Goal: Task Accomplishment & Management: Use online tool/utility

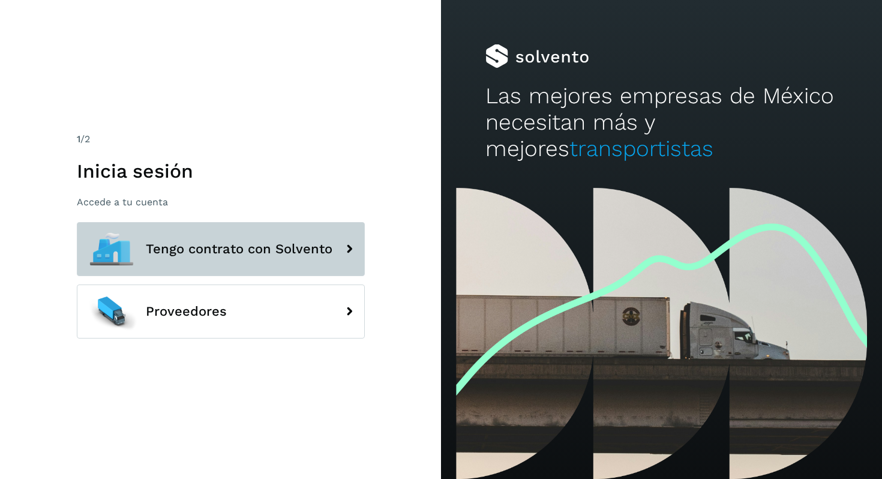
click at [252, 248] on span "Tengo contrato con Solvento" at bounding box center [239, 249] width 187 height 14
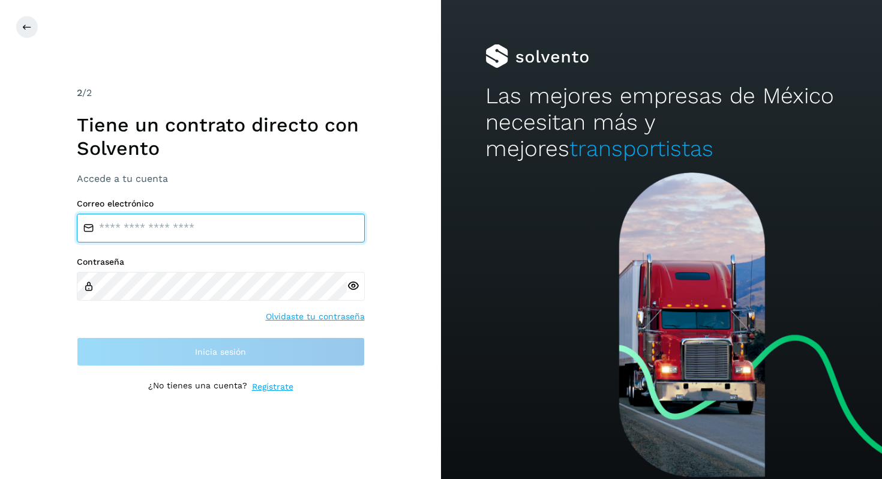
click at [218, 226] on input "email" at bounding box center [221, 227] width 288 height 29
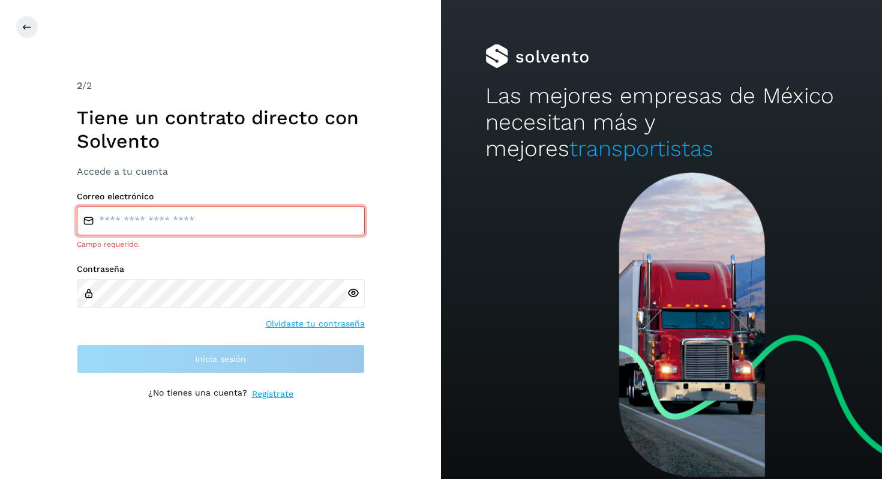
type input "**********"
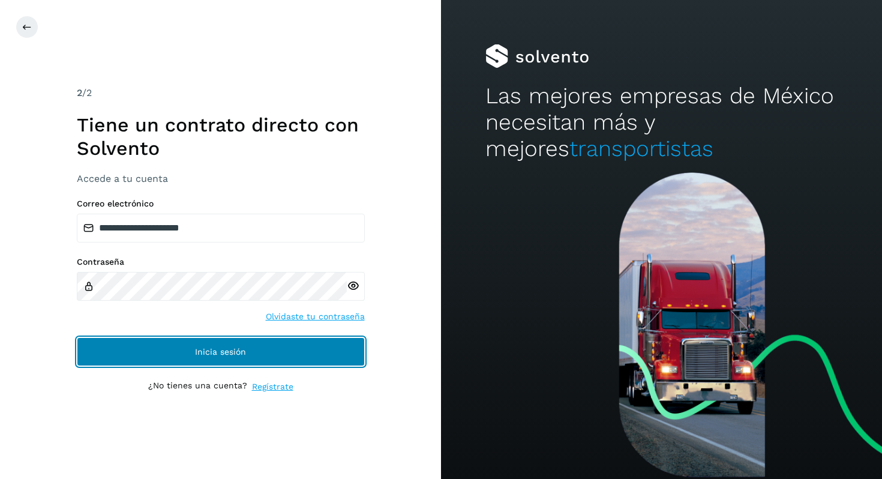
click at [231, 342] on button "Inicia sesión" at bounding box center [221, 351] width 288 height 29
click at [308, 354] on button "Inicia sesión" at bounding box center [221, 351] width 288 height 29
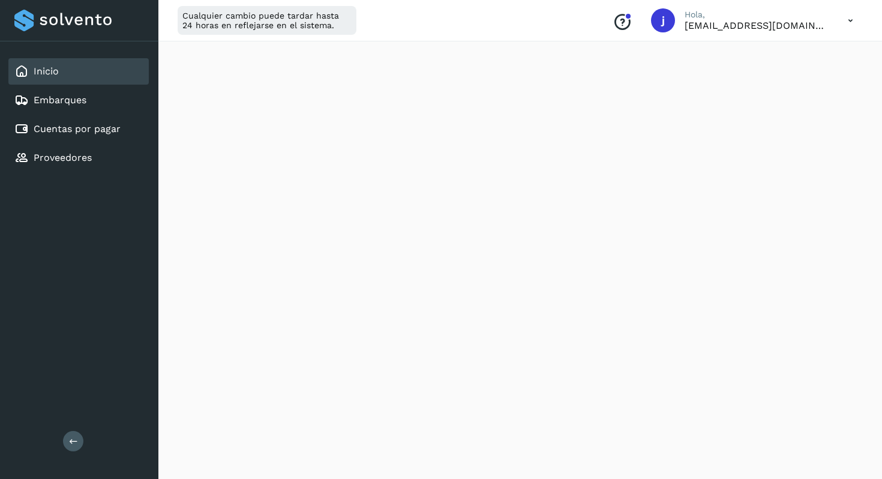
scroll to position [48, 0]
click at [80, 130] on link "Cuentas por pagar" at bounding box center [77, 128] width 87 height 11
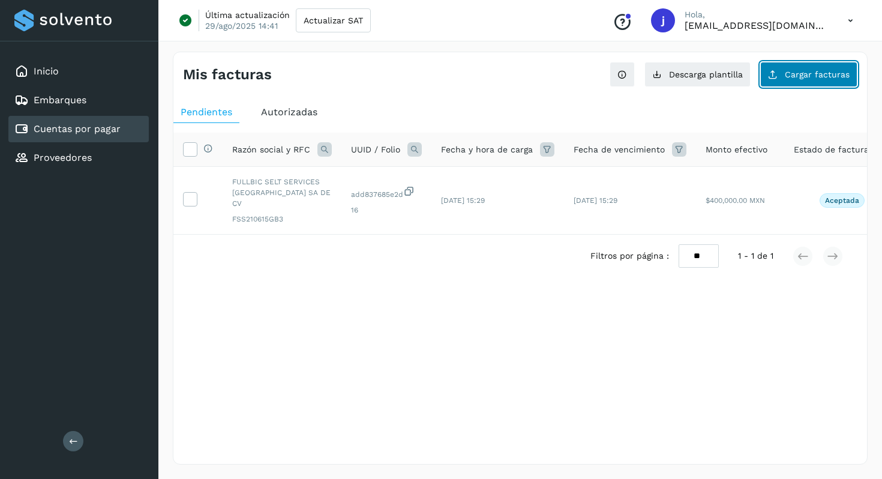
click at [823, 80] on button "Cargar facturas" at bounding box center [808, 74] width 97 height 25
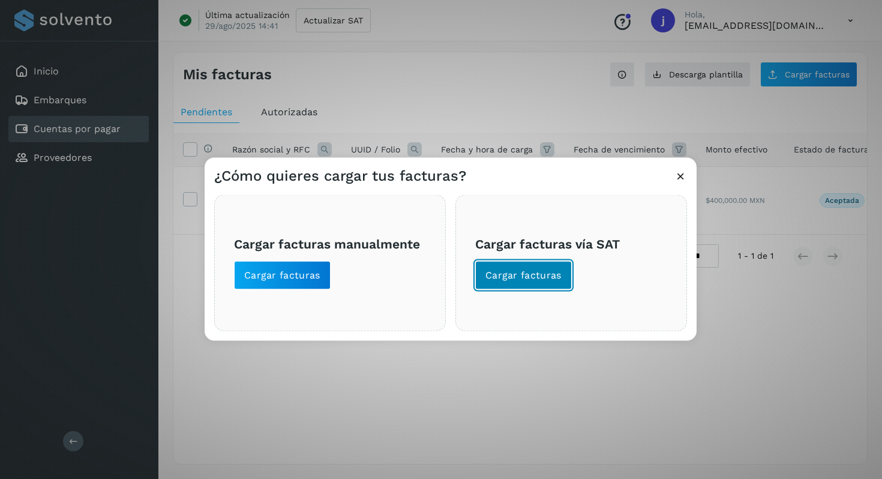
click at [513, 281] on button "Cargar facturas" at bounding box center [523, 275] width 97 height 29
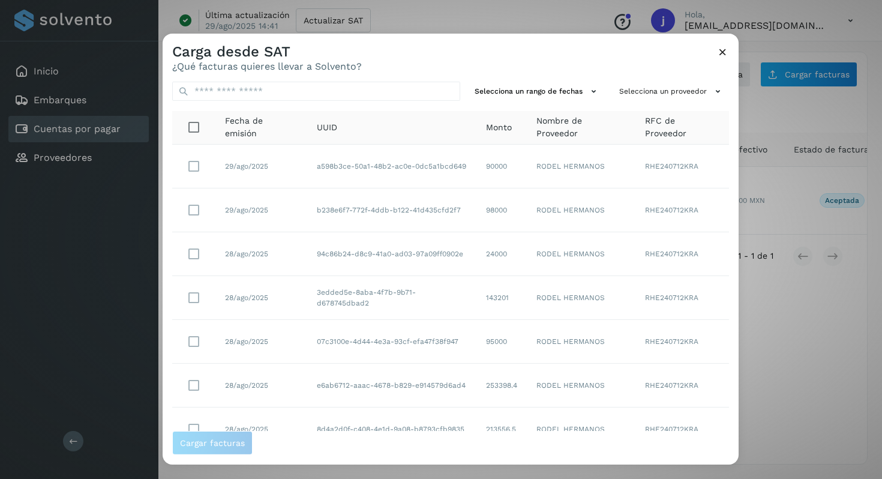
click at [724, 53] on icon at bounding box center [722, 52] width 13 height 13
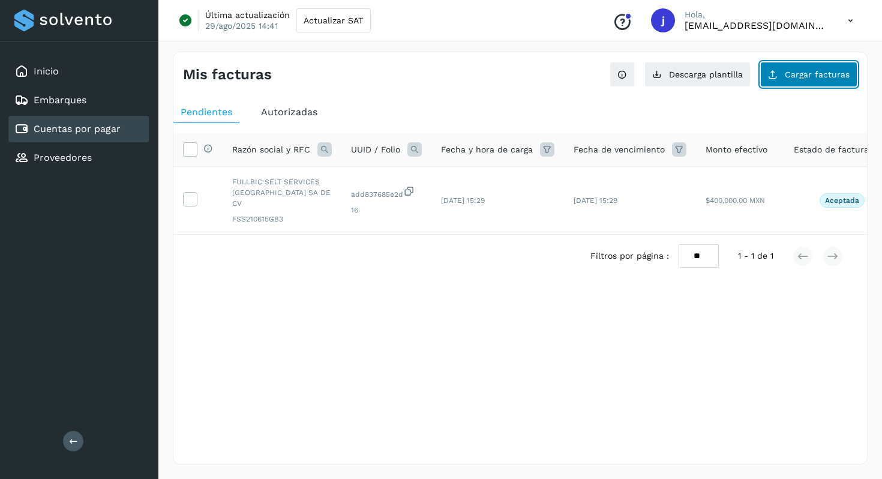
click at [803, 75] on span "Cargar facturas" at bounding box center [816, 74] width 65 height 8
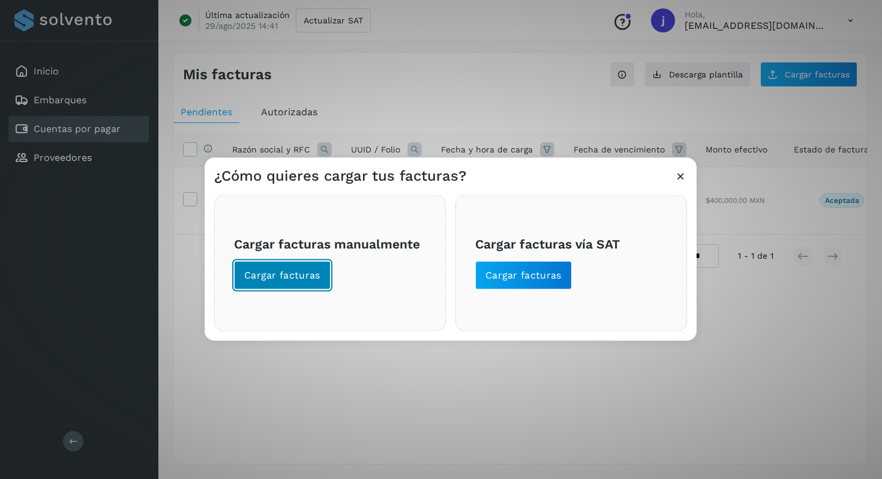
click at [269, 275] on span "Cargar facturas" at bounding box center [282, 275] width 76 height 13
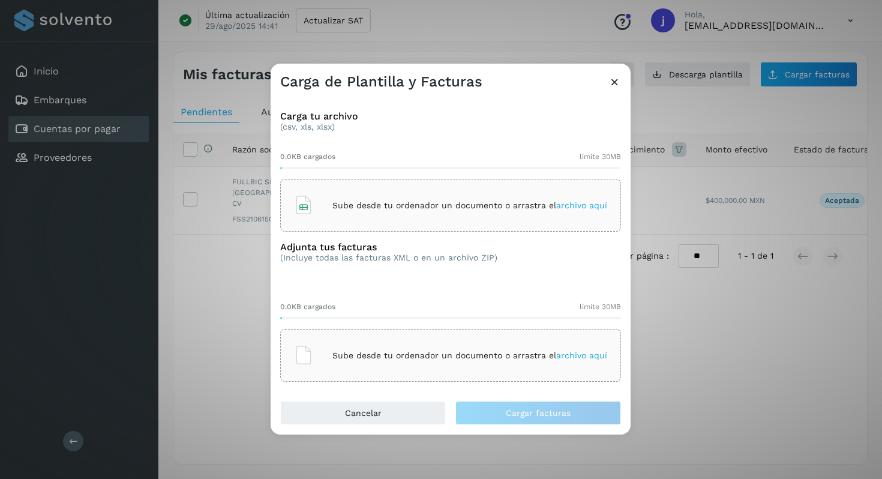
click at [491, 206] on p "Sube desde tu ordenador un documento o arrastra el archivo aquí" at bounding box center [469, 205] width 275 height 10
click at [587, 357] on span "archivo aquí" at bounding box center [581, 355] width 51 height 10
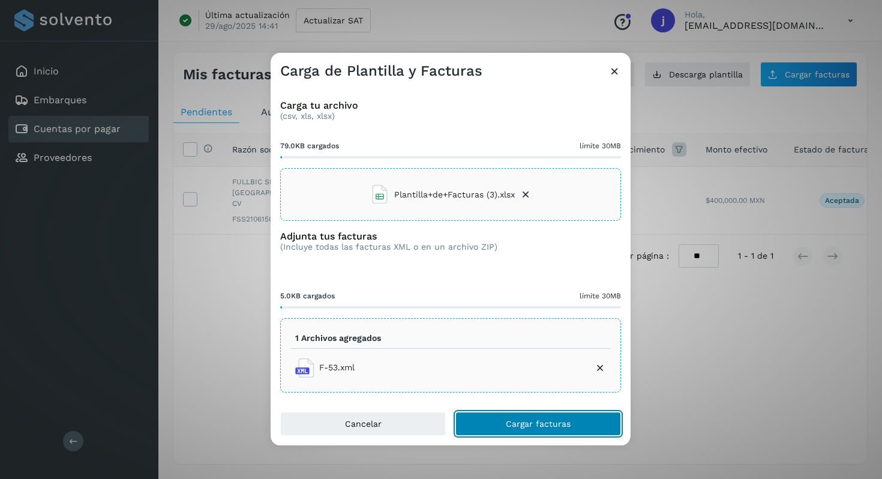
click at [497, 428] on button "Cargar facturas" at bounding box center [538, 423] width 166 height 24
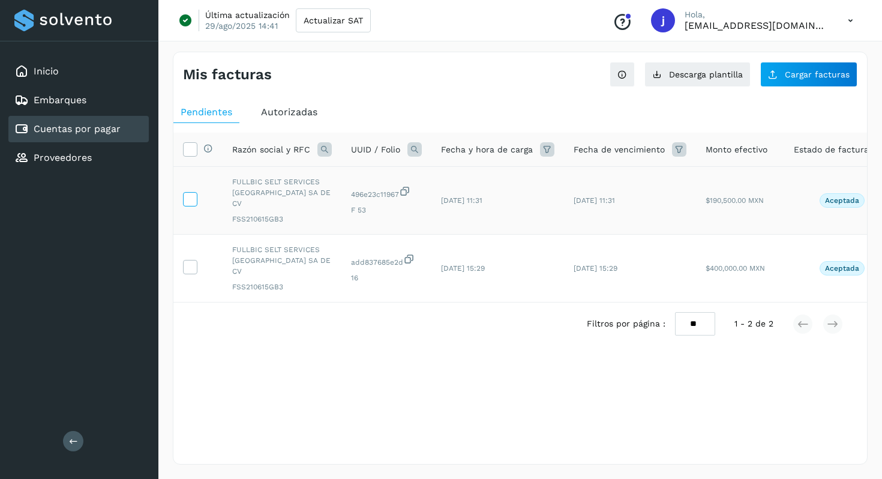
click at [194, 199] on icon at bounding box center [190, 198] width 13 height 13
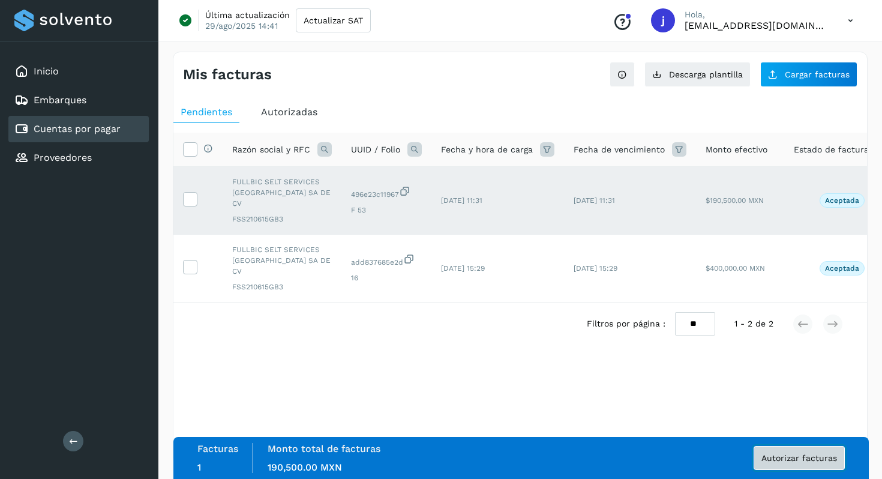
click at [784, 461] on span "Autorizar facturas" at bounding box center [799, 457] width 76 height 8
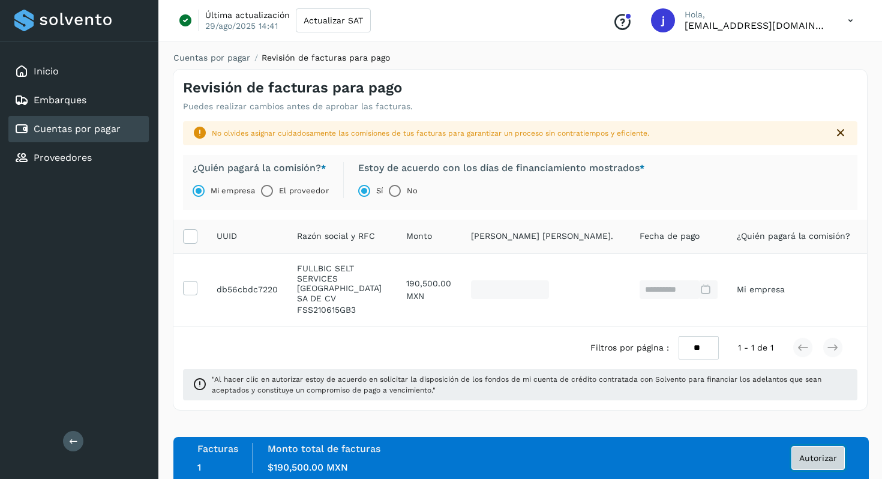
click at [808, 461] on span "Autorizar" at bounding box center [818, 457] width 38 height 8
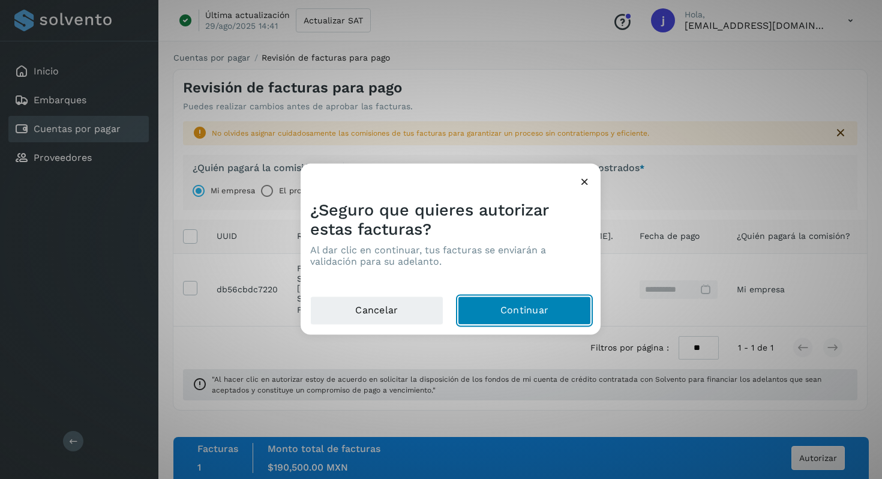
click at [515, 310] on button "Continuar" at bounding box center [524, 310] width 133 height 29
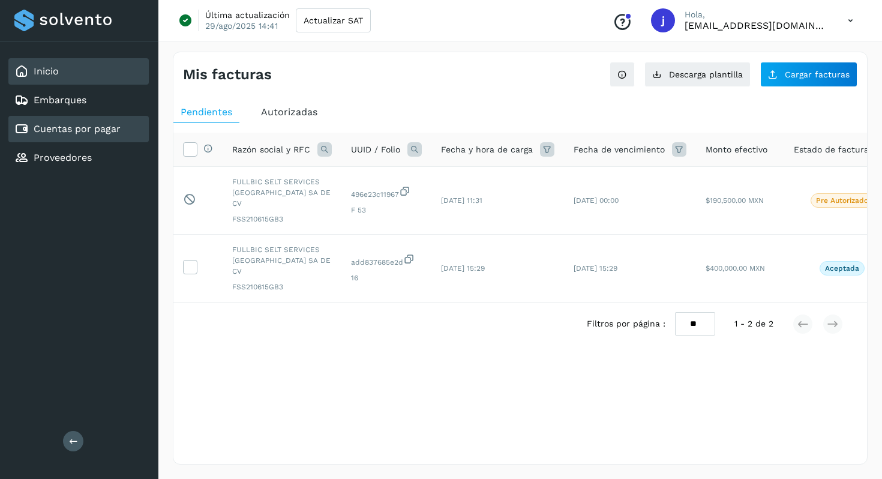
click at [94, 76] on div "Inicio" at bounding box center [78, 71] width 140 height 26
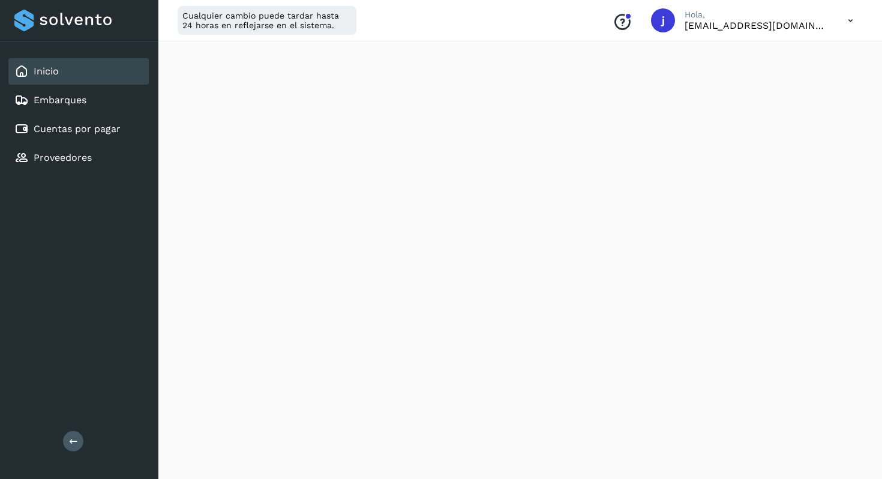
scroll to position [96, 0]
